Goal: Task Accomplishment & Management: Use online tool/utility

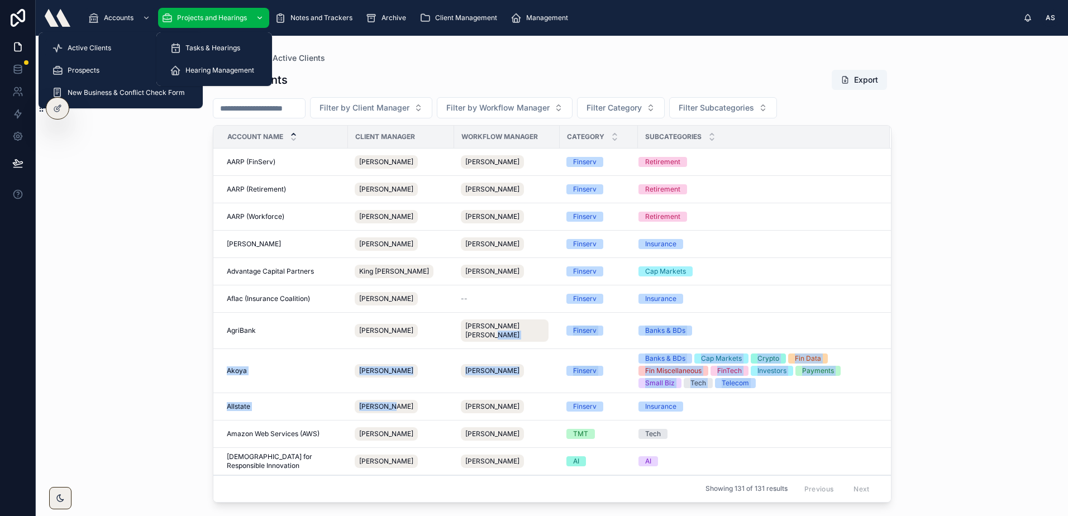
click at [203, 8] on link "Projects and Hearings" at bounding box center [213, 18] width 111 height 20
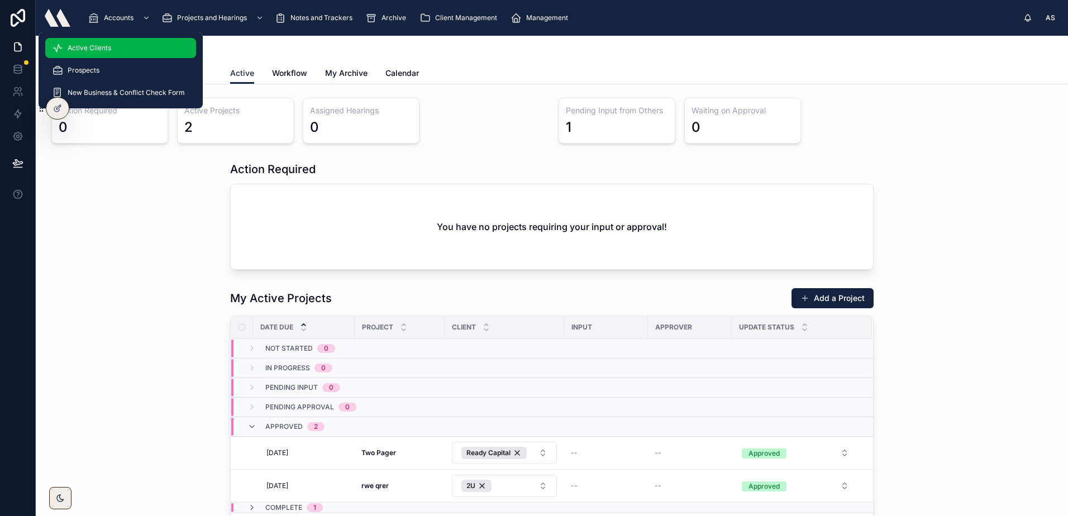
click at [116, 50] on div "Active Clients" at bounding box center [120, 48] width 137 height 18
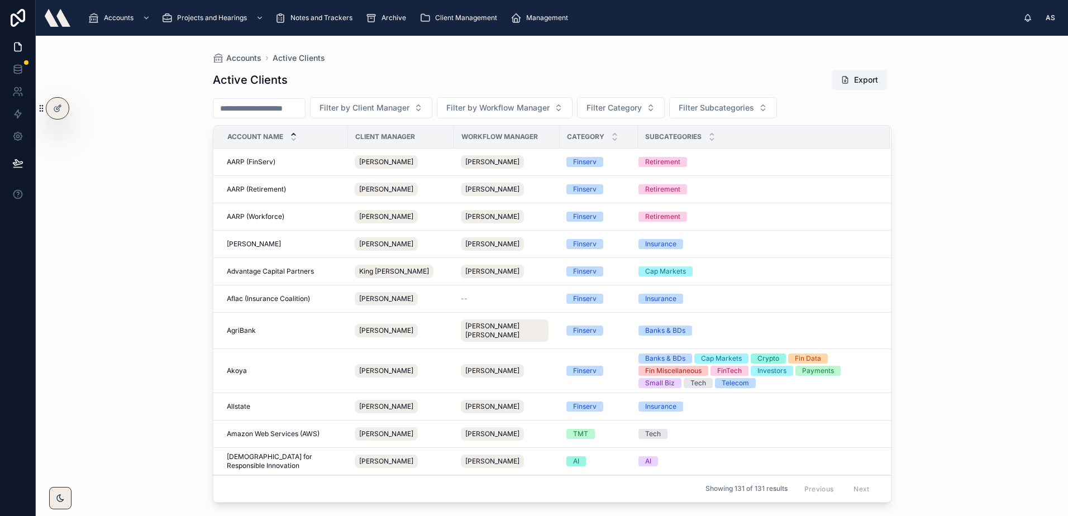
click at [62, 29] on div at bounding box center [58, 18] width 26 height 36
click at [61, 22] on img at bounding box center [58, 18] width 26 height 18
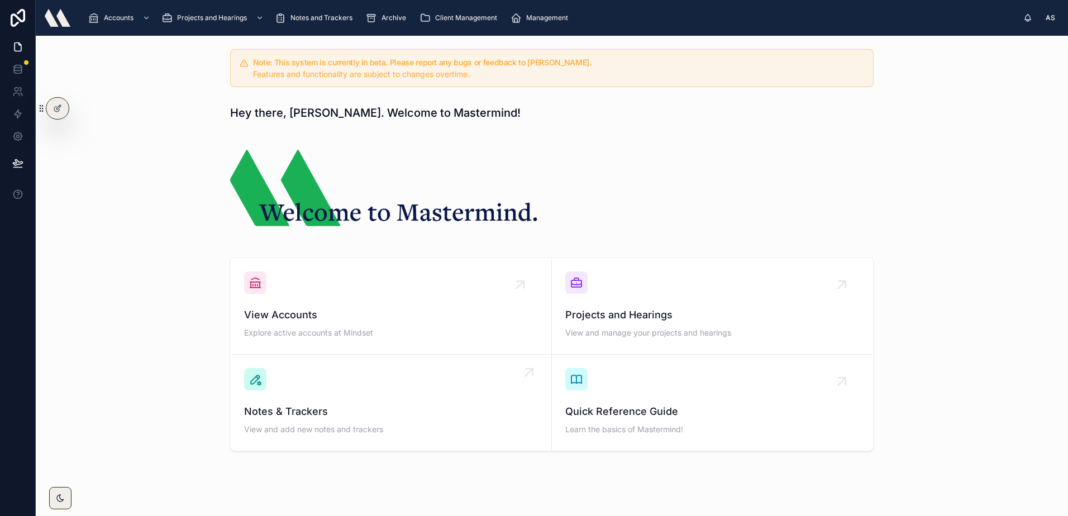
click at [425, 382] on div "Notes & Trackers View and add new notes and trackers" at bounding box center [391, 402] width 294 height 69
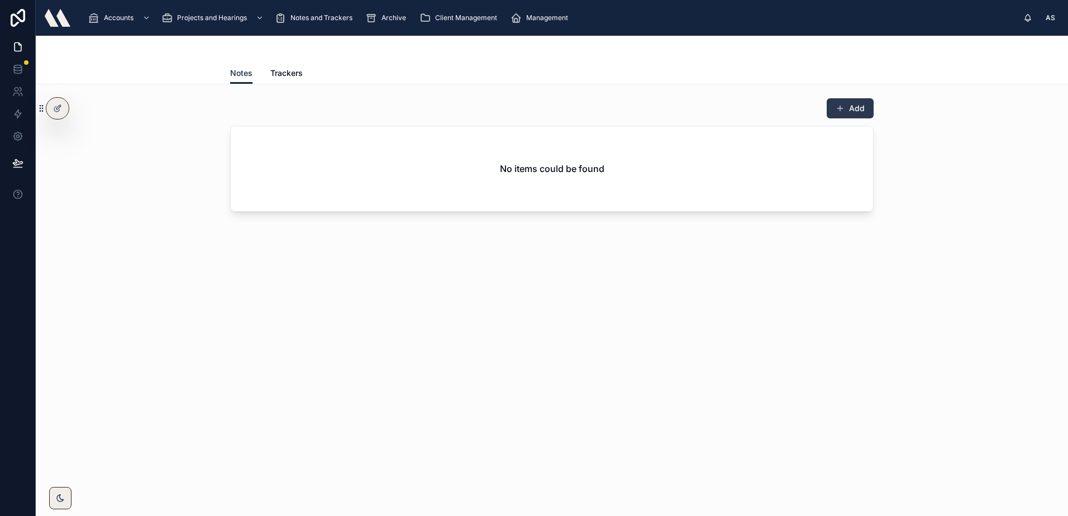
click at [840, 100] on button "Add" at bounding box center [850, 108] width 47 height 20
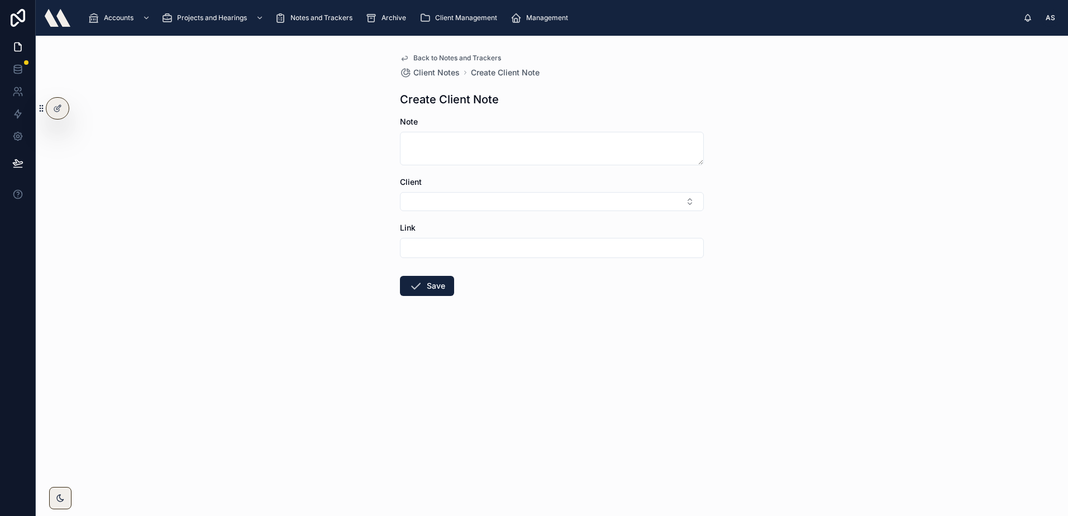
click at [51, 22] on img at bounding box center [58, 18] width 26 height 18
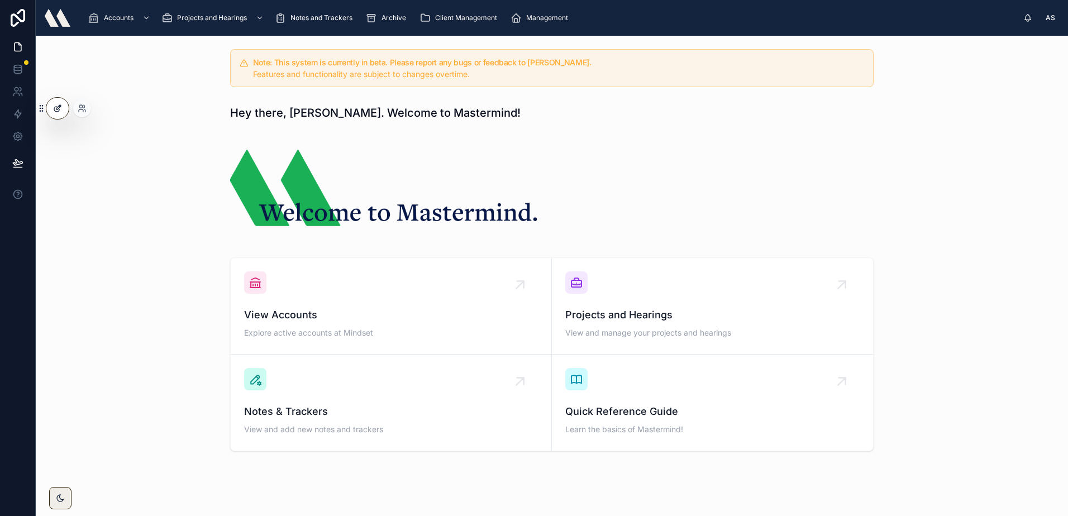
click at [67, 102] on div at bounding box center [57, 108] width 22 height 21
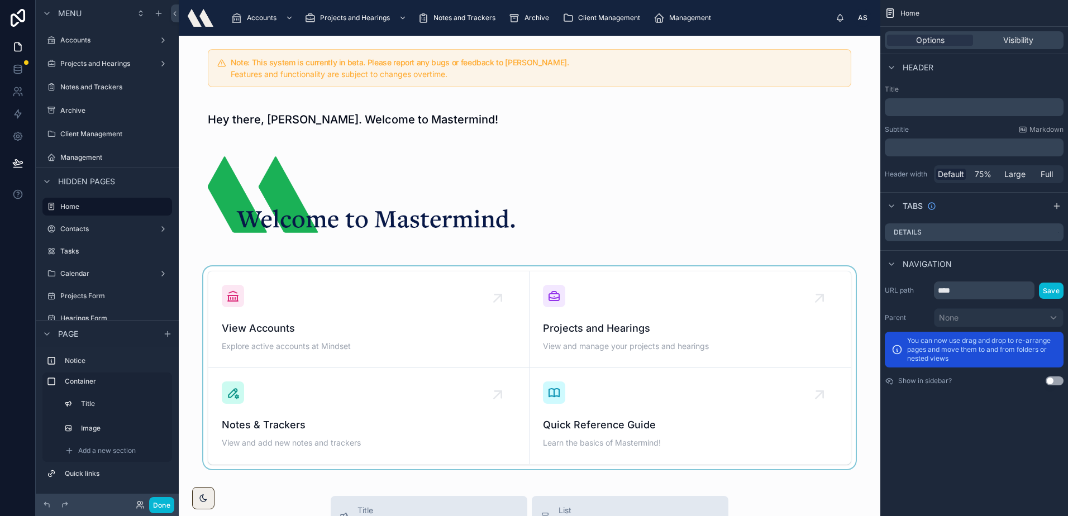
click at [244, 310] on div at bounding box center [530, 368] width 684 height 203
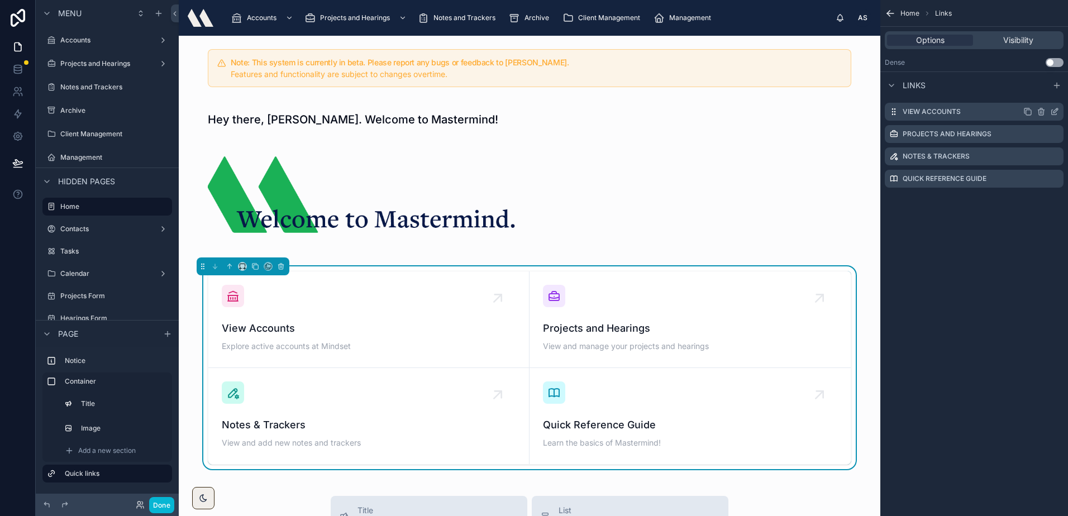
click at [1057, 111] on icon "scrollable content" at bounding box center [1056, 110] width 4 height 4
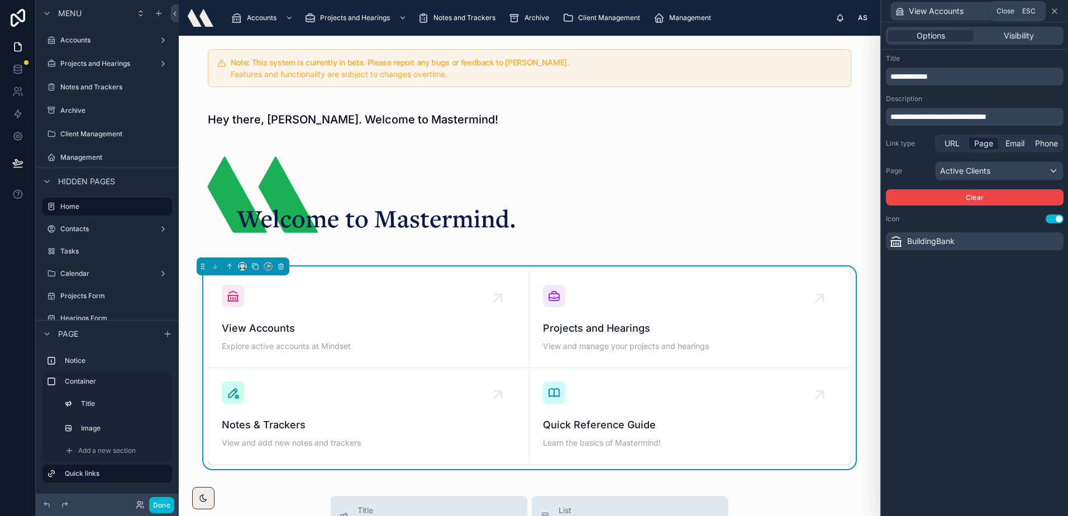
click at [1055, 11] on icon at bounding box center [1055, 11] width 4 height 4
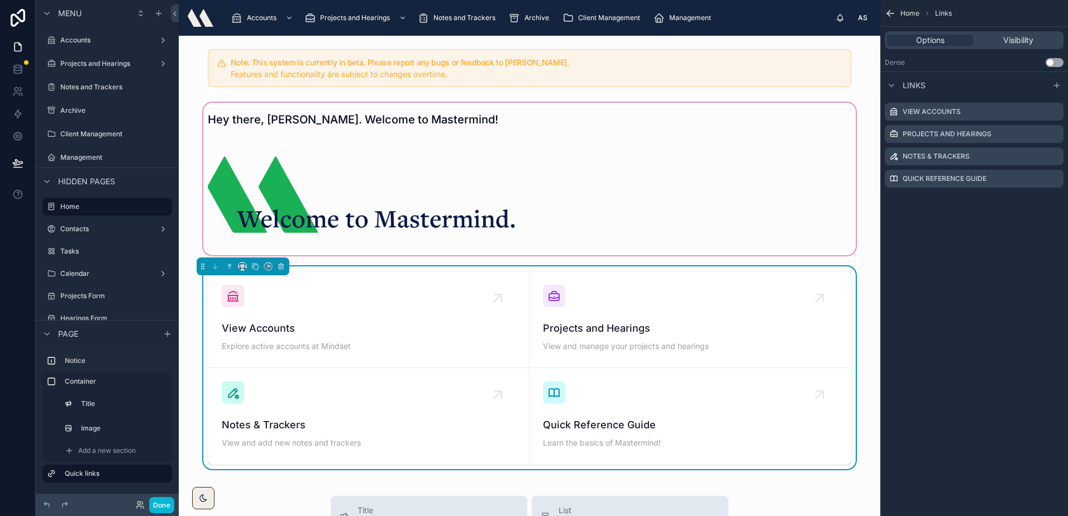
click at [658, 204] on div at bounding box center [530, 179] width 684 height 157
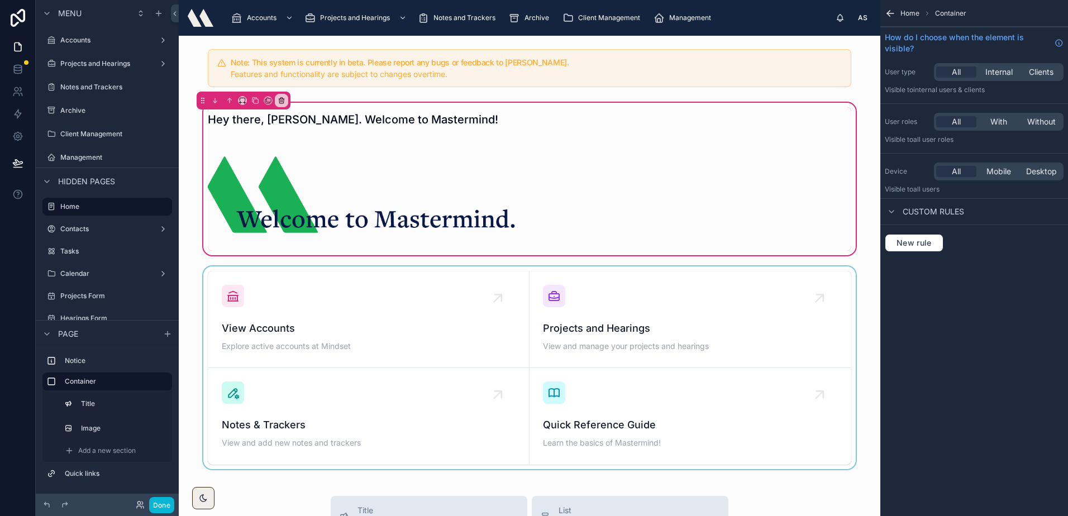
click at [639, 314] on div at bounding box center [530, 368] width 684 height 203
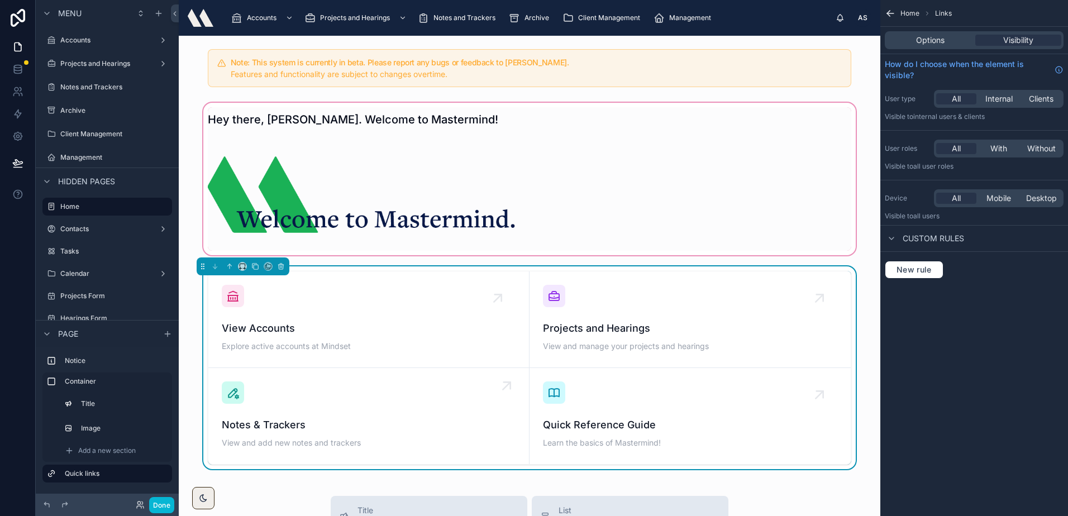
click at [359, 407] on div "Notes & Trackers View and add new notes and trackers" at bounding box center [369, 416] width 294 height 69
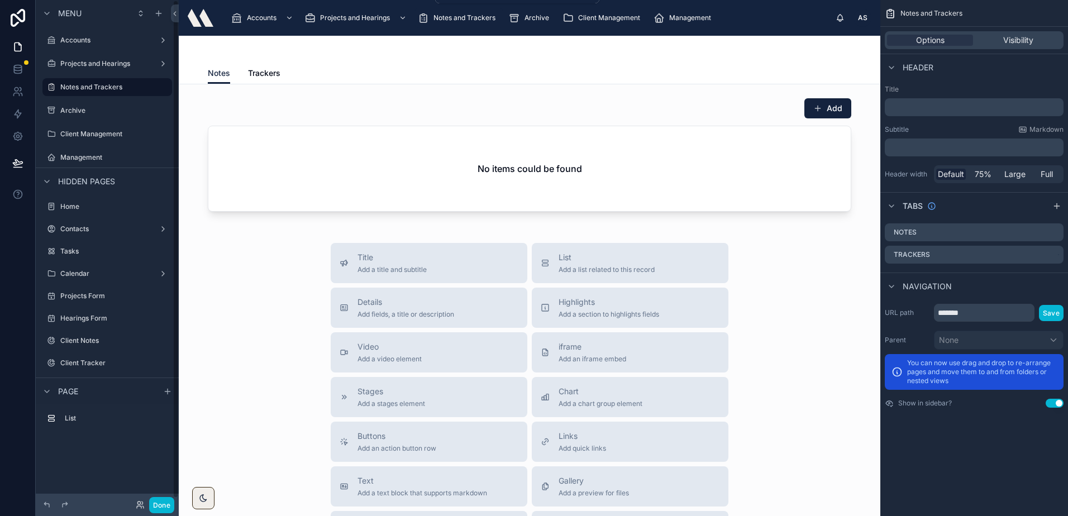
click at [202, 15] on img at bounding box center [201, 18] width 26 height 18
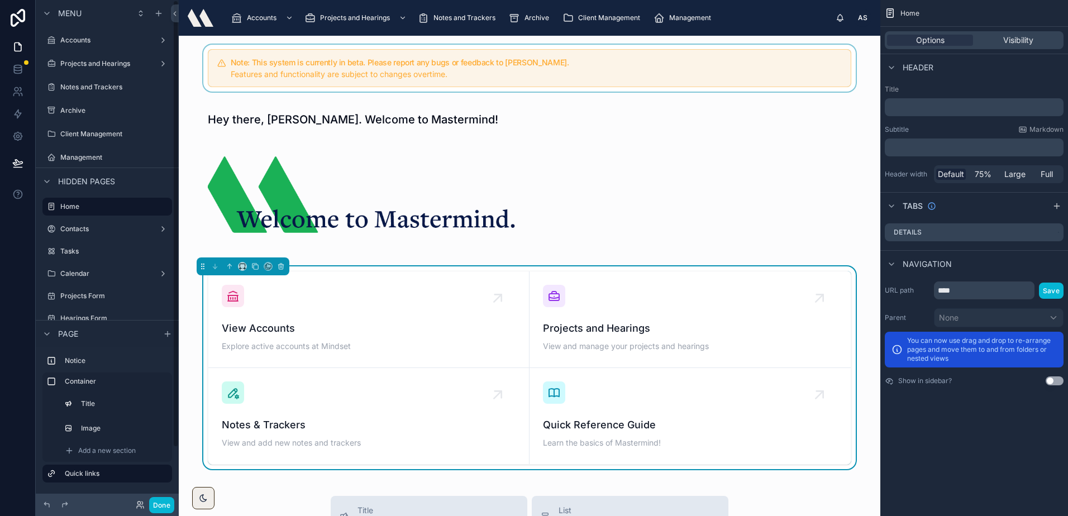
click at [418, 53] on div at bounding box center [530, 68] width 684 height 47
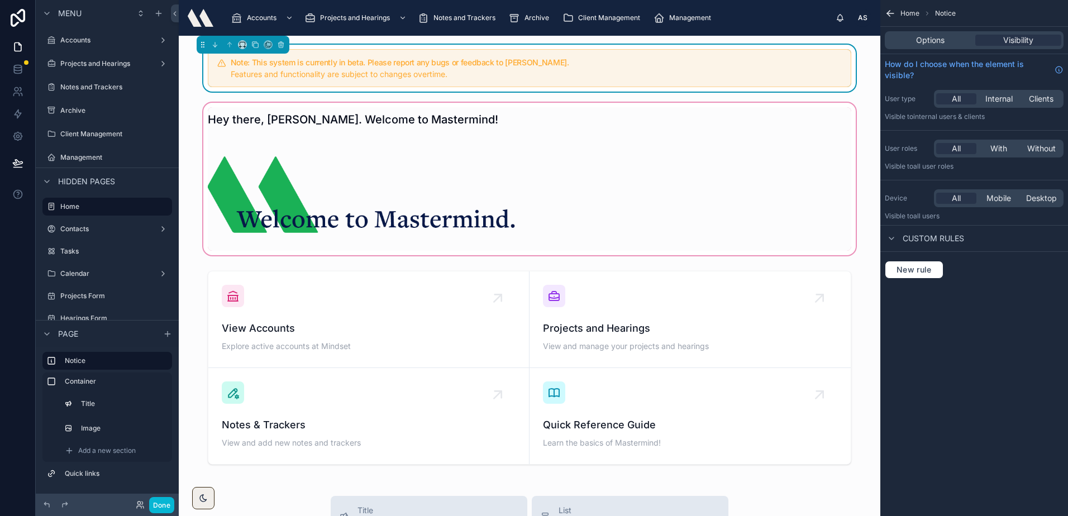
click at [786, 116] on div at bounding box center [530, 179] width 684 height 157
